Goal: Information Seeking & Learning: Learn about a topic

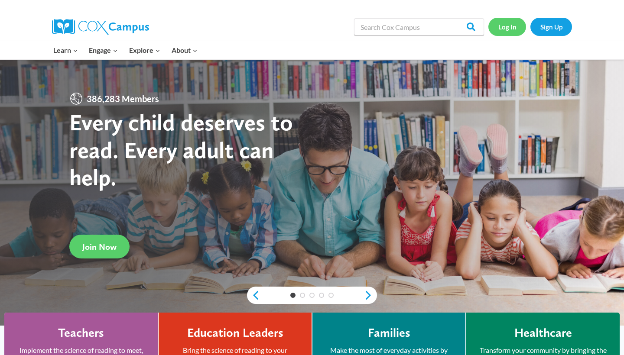
click at [503, 28] on link "Log In" at bounding box center [507, 27] width 38 height 18
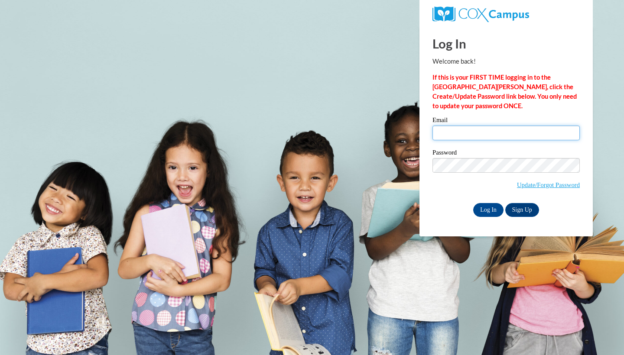
type input "akirasmoot85@yahoo.com"
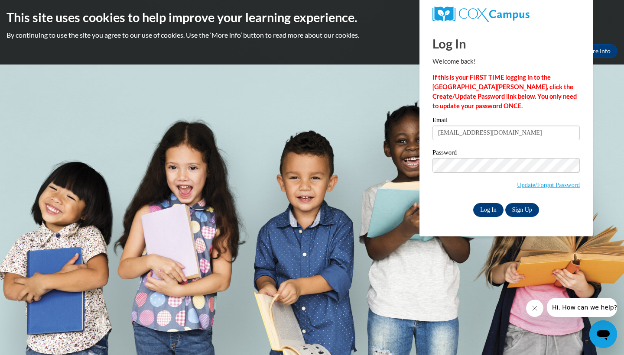
click at [492, 211] on input "Log In" at bounding box center [488, 210] width 30 height 14
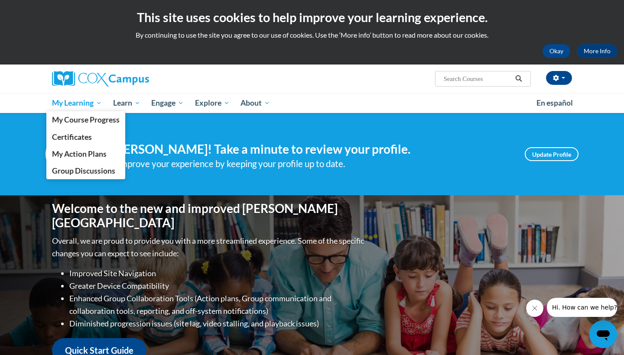
click at [90, 107] on span "My Learning" at bounding box center [77, 103] width 50 height 10
click at [91, 118] on span "My Course Progress" at bounding box center [86, 119] width 68 height 9
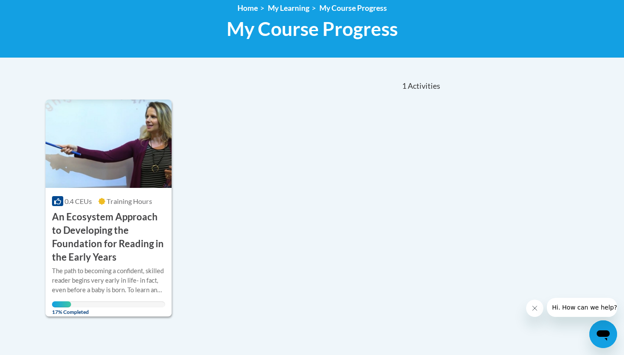
scroll to position [139, 0]
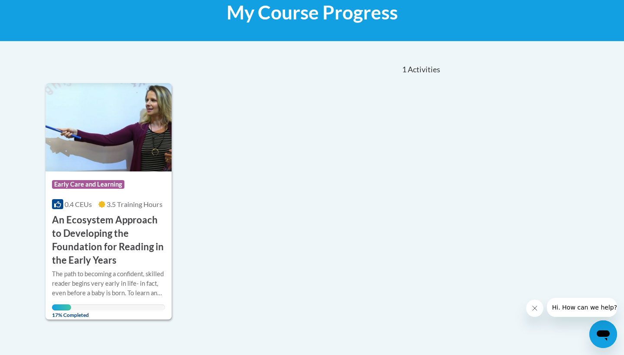
click at [116, 242] on h3 "An Ecosystem Approach to Developing the Foundation for Reading in the Early Yea…" at bounding box center [108, 240] width 113 height 53
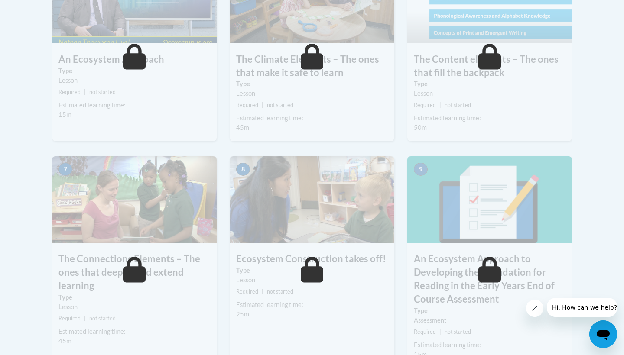
scroll to position [596, 0]
